Goal: Find contact information

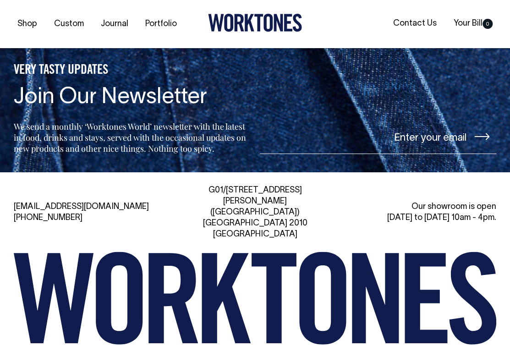
scroll to position [1856, 0]
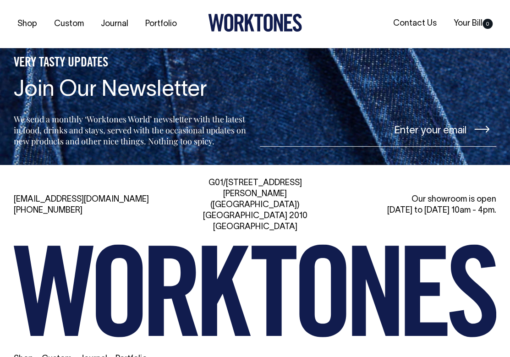
scroll to position [1898, 0]
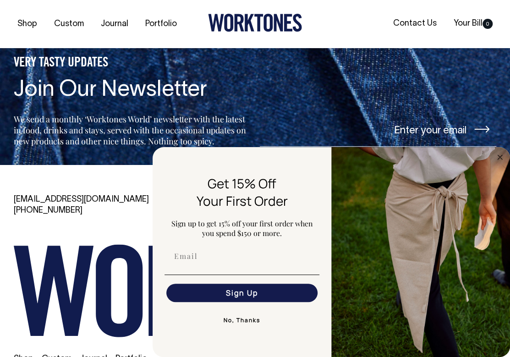
drag, startPoint x: 32, startPoint y: 141, endPoint x: 32, endPoint y: 150, distance: 9.2
click at [32, 141] on div "VERY TASTY UPDATES Join Our Newsletter We send a monthly ‘Worktones World’ news…" at bounding box center [255, 64] width 510 height 201
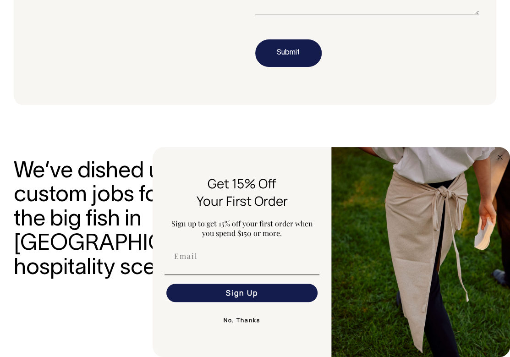
scroll to position [1211, 0]
click at [500, 153] on circle "Close dialog" at bounding box center [500, 157] width 11 height 11
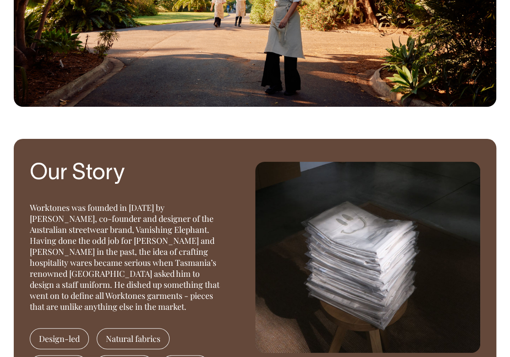
scroll to position [615, 0]
